Goal: Task Accomplishment & Management: Manage account settings

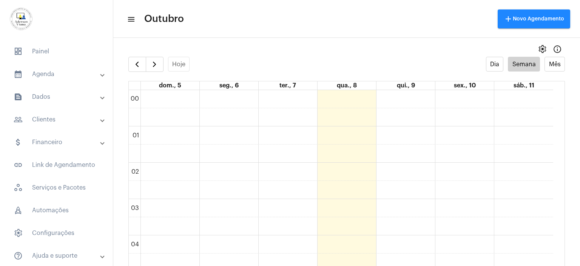
scroll to position [679, 0]
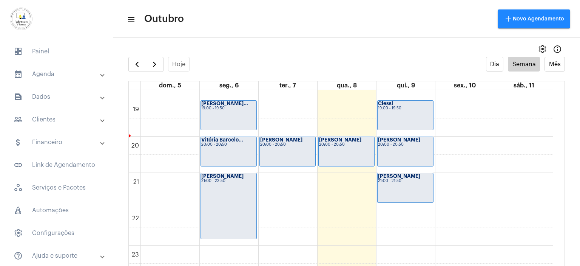
click at [51, 119] on mat-panel-title "people_outline Clientes" at bounding box center [57, 119] width 87 height 9
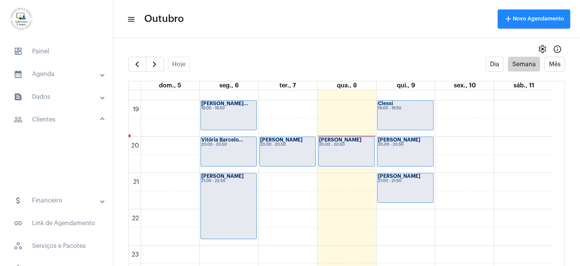
click at [51, 119] on mat-panel-title "people_outline Clientes" at bounding box center [57, 119] width 87 height 9
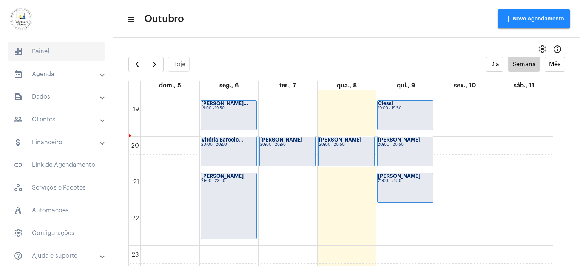
click at [38, 45] on span "dashboard Painel" at bounding box center [57, 51] width 98 height 18
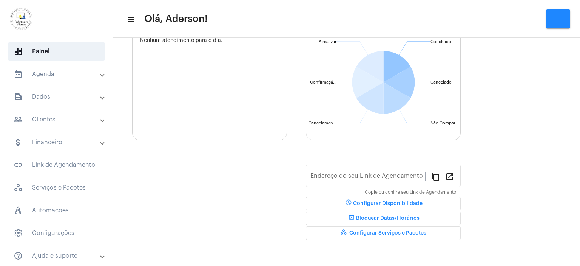
type input "[URL][DOMAIN_NAME][PERSON_NAME]"
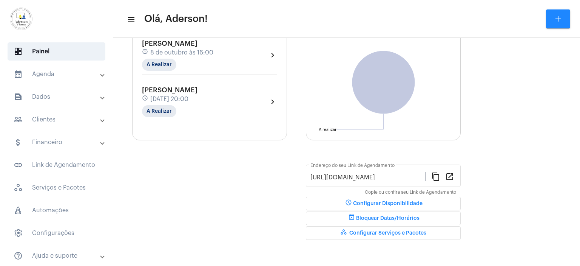
click at [174, 101] on span "8 de outubro às 20:00" at bounding box center [169, 99] width 38 height 7
click at [174, 101] on body "dashboard Painel calendar_month_outlined Agenda calendar_month_outlined Calendá…" at bounding box center [290, 133] width 580 height 266
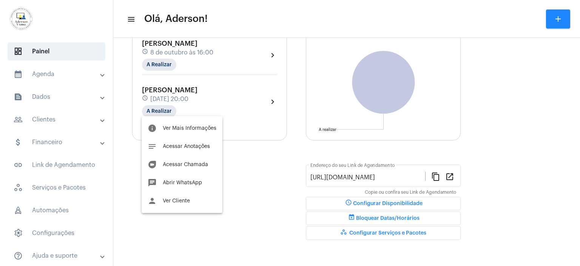
click at [174, 101] on div at bounding box center [290, 133] width 580 height 266
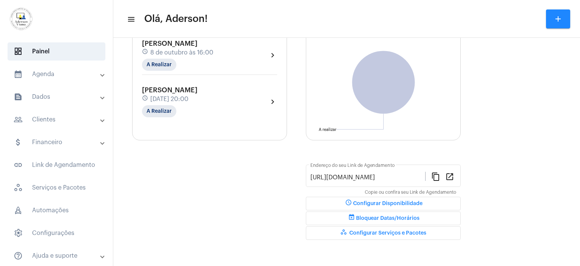
click at [174, 101] on span "8 de outubro às 20:00" at bounding box center [169, 99] width 38 height 7
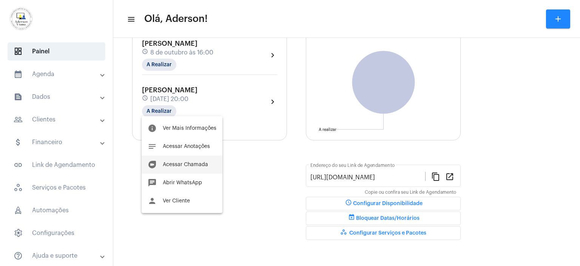
click at [184, 166] on span "Acessar Chamada" at bounding box center [185, 164] width 45 height 5
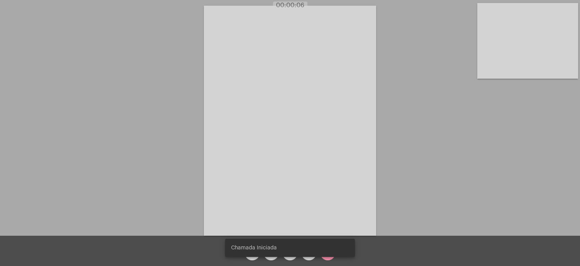
drag, startPoint x: 273, startPoint y: 265, endPoint x: 265, endPoint y: 253, distance: 14.7
click at [265, 253] on snack-bar-container "Chamada Iniciada" at bounding box center [290, 247] width 130 height 18
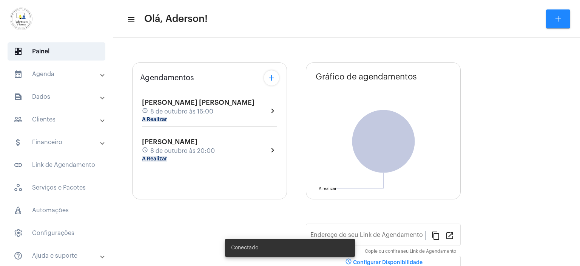
type input "[URL][DOMAIN_NAME][PERSON_NAME]"
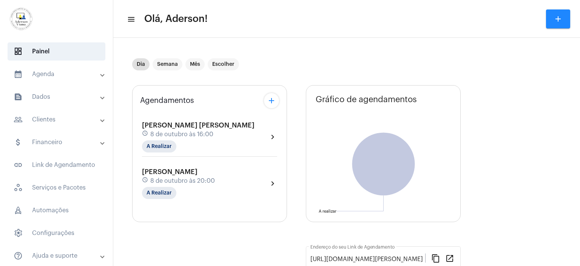
click at [53, 119] on mat-panel-title "people_outline Clientes" at bounding box center [57, 119] width 87 height 9
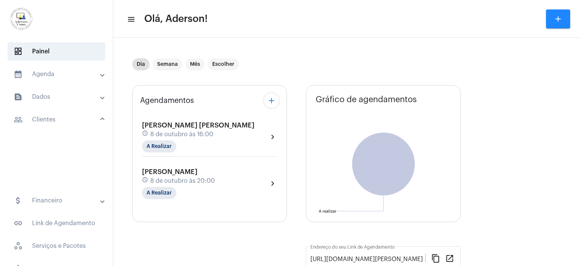
click at [53, 119] on mat-panel-title "people_outline Clientes" at bounding box center [57, 119] width 87 height 9
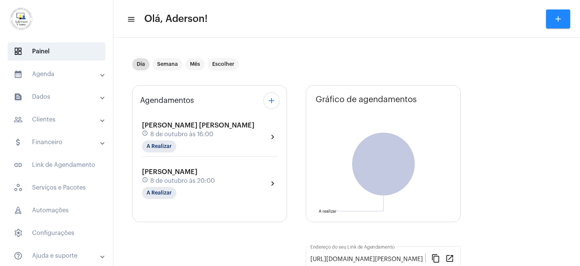
click at [53, 119] on mat-panel-title "people_outline Clientes" at bounding box center [57, 119] width 87 height 9
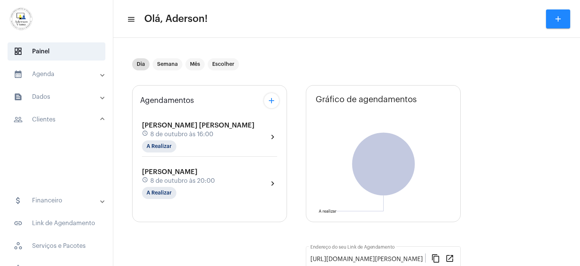
click at [53, 119] on mat-panel-title "people_outline Clientes" at bounding box center [57, 119] width 87 height 9
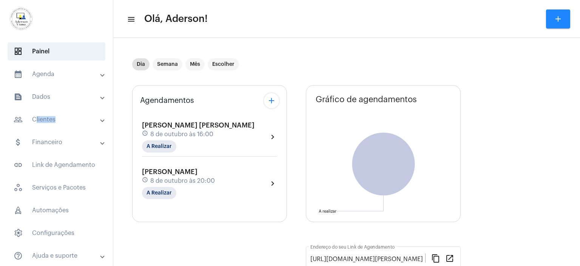
click at [53, 119] on mat-panel-title "people_outline Clientes" at bounding box center [57, 119] width 87 height 9
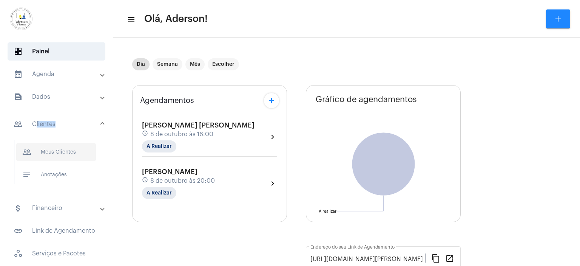
click at [60, 152] on span "people_outline Meus Clientes" at bounding box center [56, 152] width 80 height 18
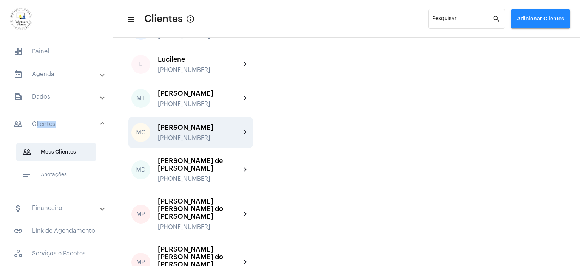
scroll to position [945, 0]
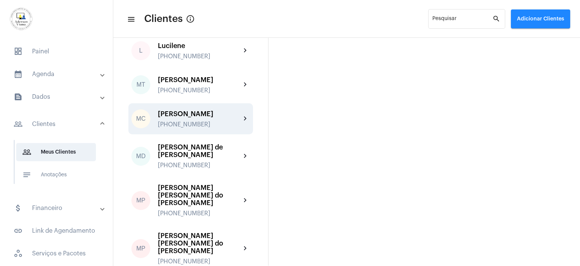
click at [175, 110] on div "[PERSON_NAME]" at bounding box center [199, 114] width 83 height 8
